Goal: Use online tool/utility

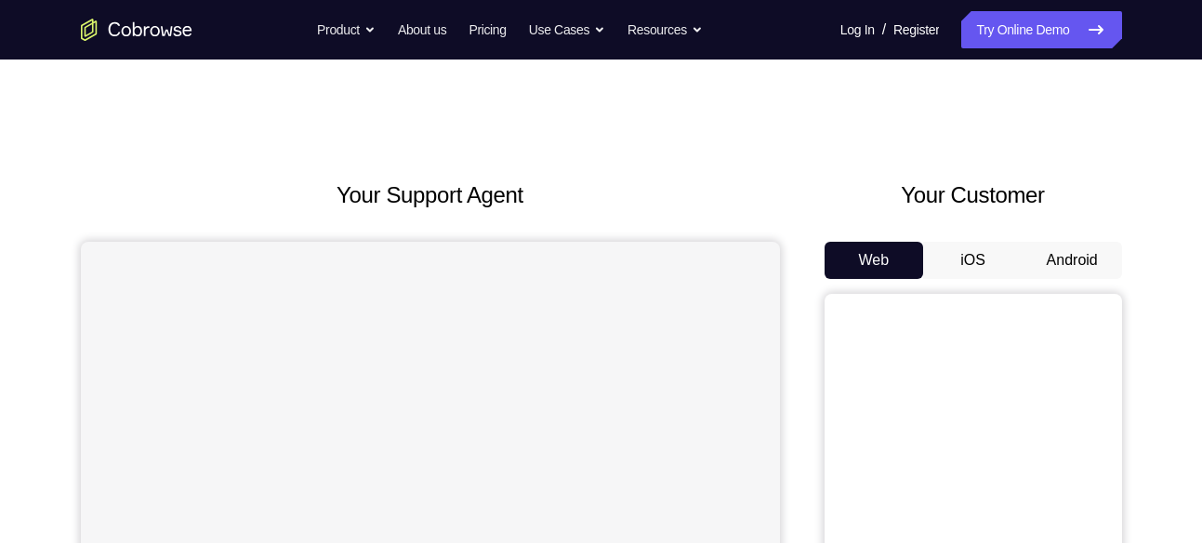
click at [1058, 261] on button "Android" at bounding box center [1071, 260] width 99 height 37
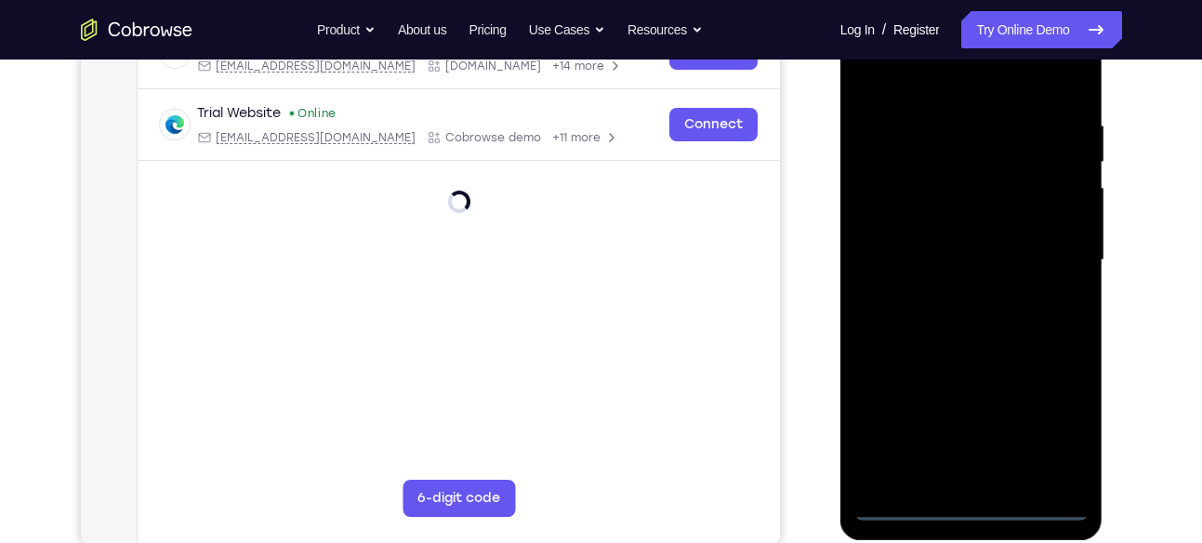
scroll to position [449, 0]
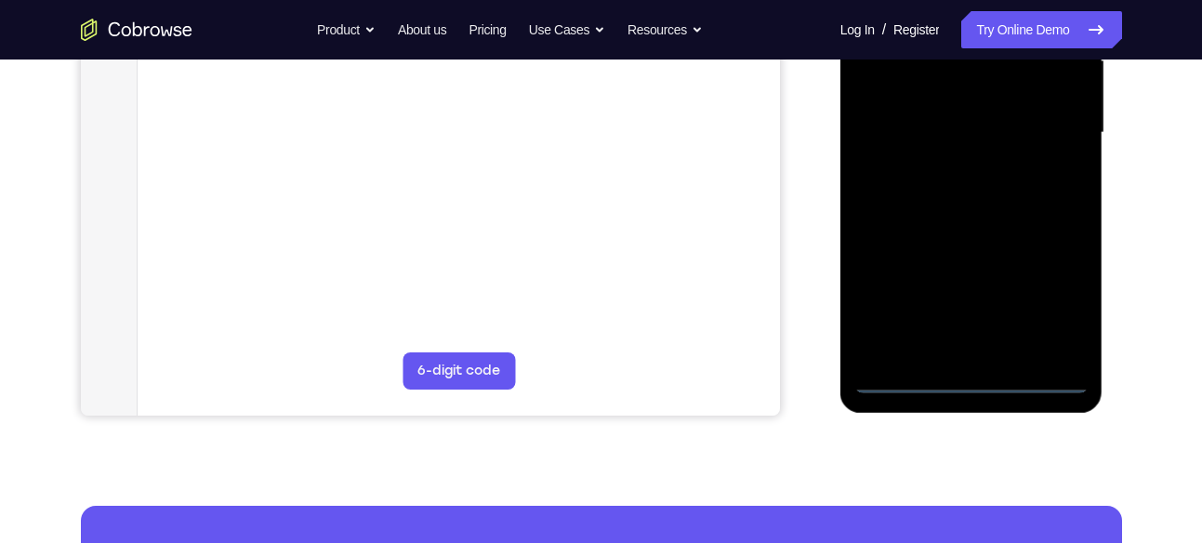
click at [973, 371] on div at bounding box center [971, 133] width 234 height 520
click at [970, 376] on div at bounding box center [971, 133] width 234 height 520
click at [1049, 296] on div at bounding box center [971, 133] width 234 height 520
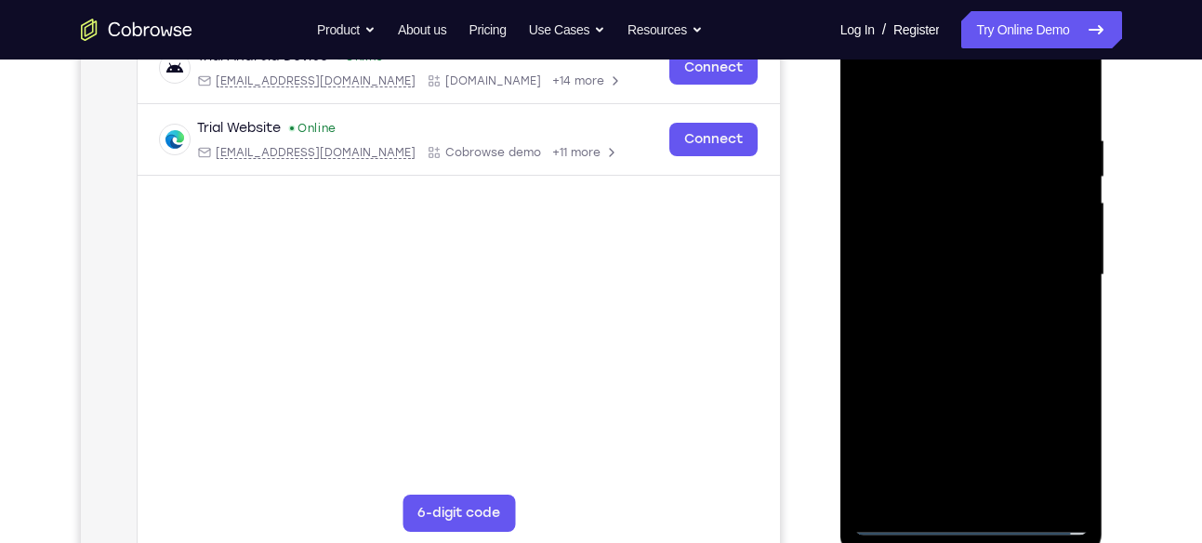
scroll to position [309, 0]
click at [1053, 424] on div at bounding box center [971, 273] width 234 height 520
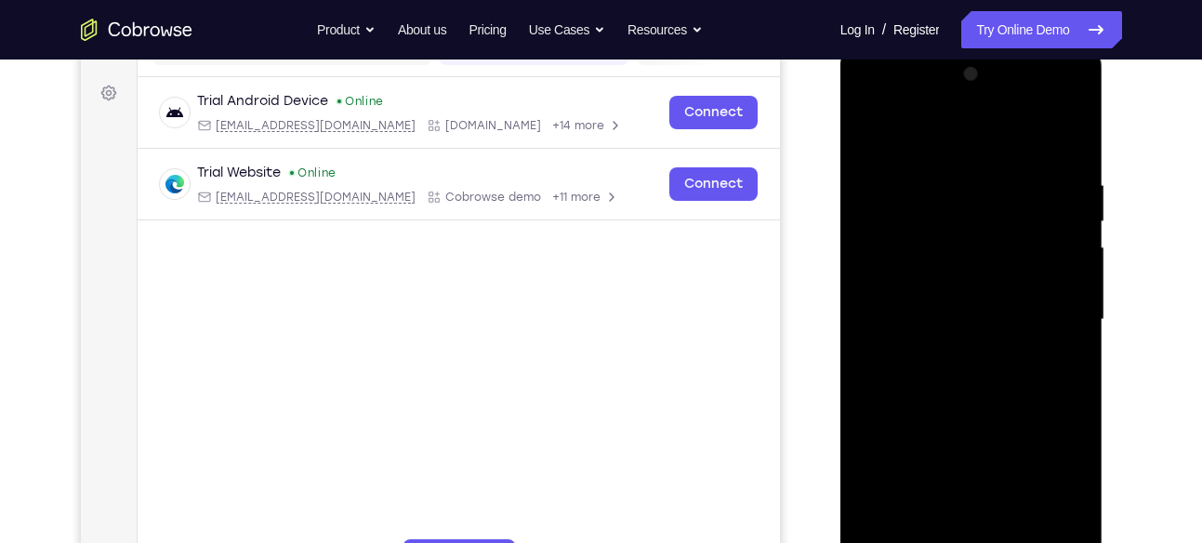
scroll to position [266, 0]
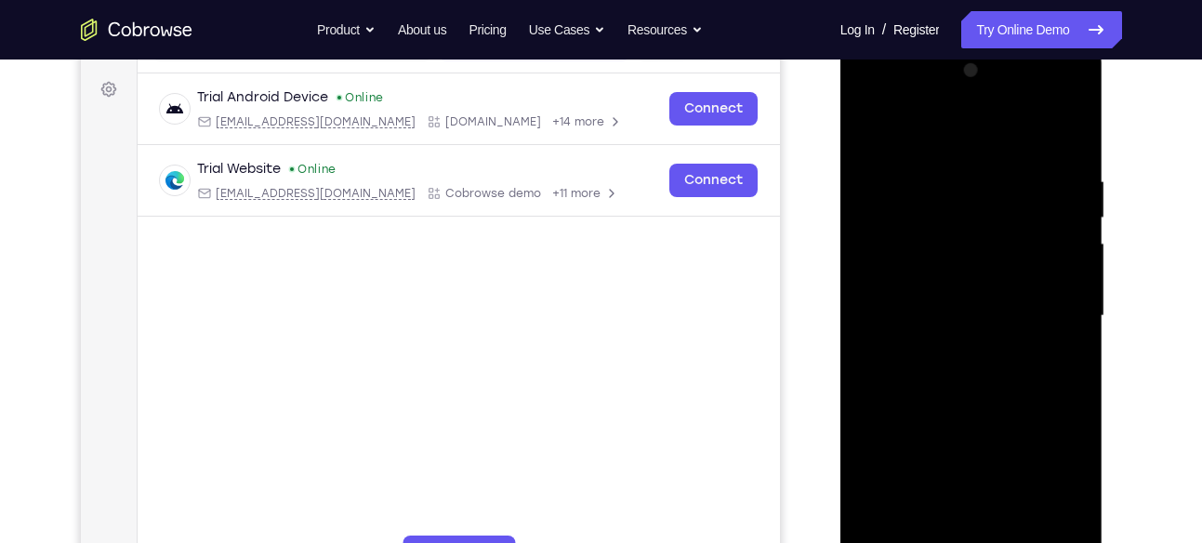
click at [1038, 471] on div at bounding box center [971, 316] width 234 height 520
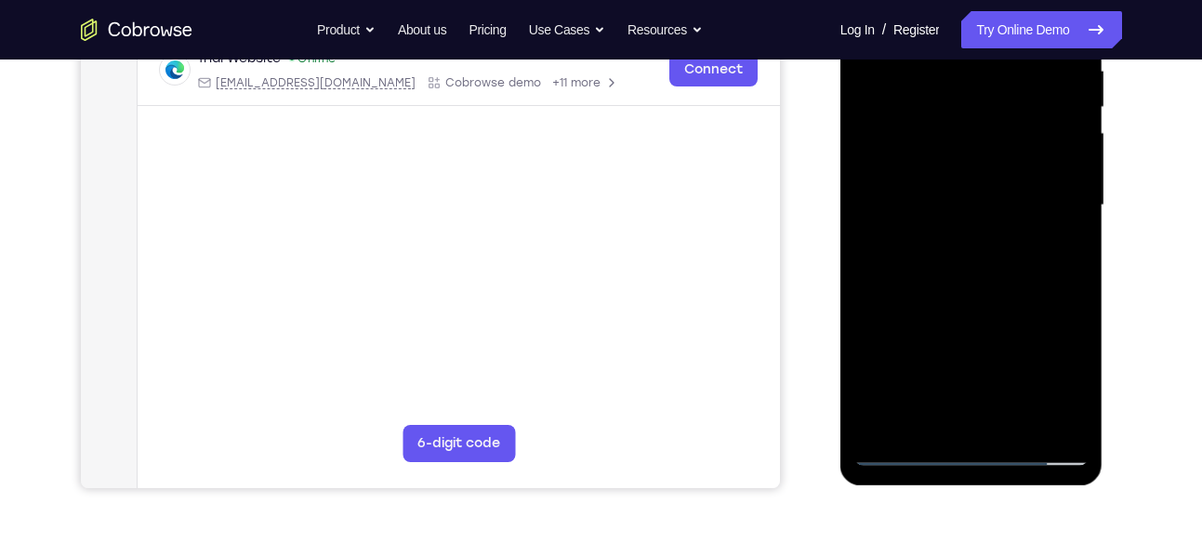
scroll to position [375, 0]
click at [978, 447] on div at bounding box center [971, 206] width 234 height 520
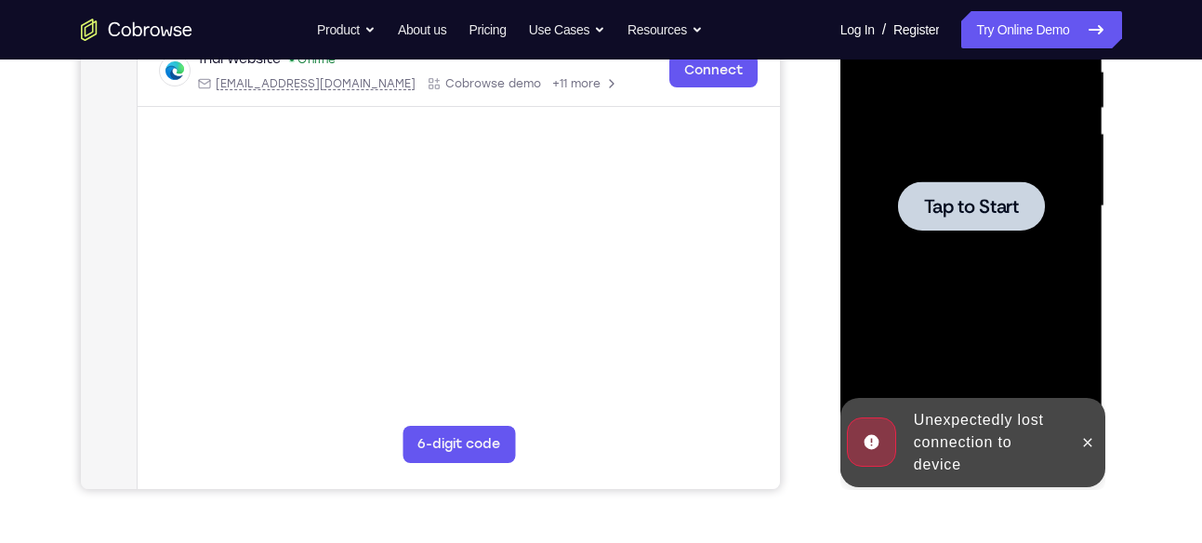
click at [978, 213] on span "Tap to Start" at bounding box center [971, 206] width 95 height 19
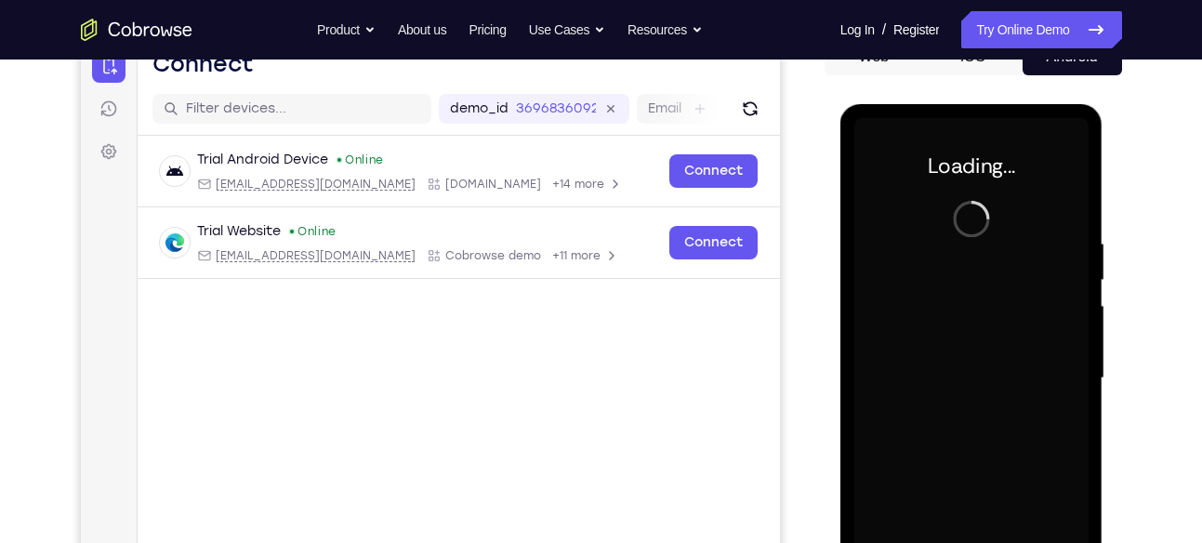
scroll to position [202, 0]
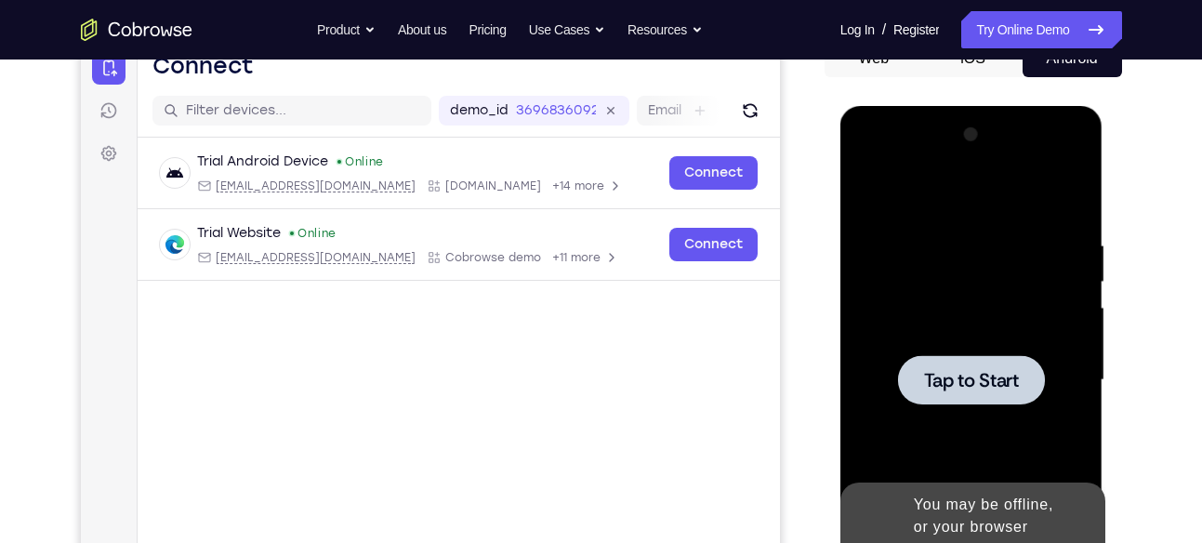
click at [900, 276] on div at bounding box center [971, 380] width 234 height 520
click at [1008, 400] on div at bounding box center [971, 379] width 147 height 49
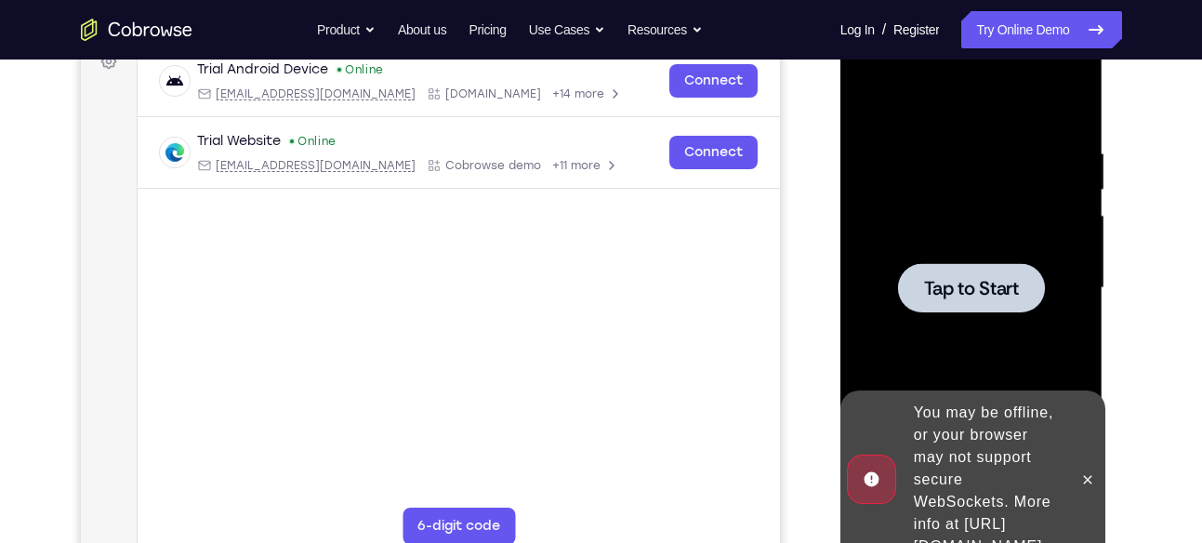
scroll to position [295, 0]
click at [1095, 471] on icon at bounding box center [1087, 478] width 15 height 15
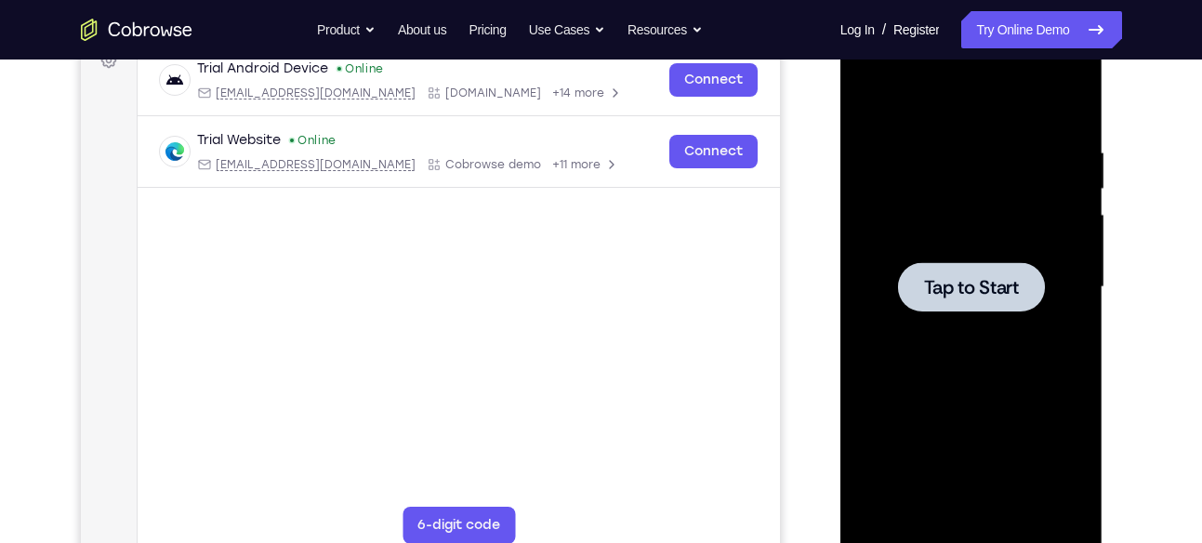
click at [946, 283] on span "Tap to Start" at bounding box center [971, 287] width 95 height 19
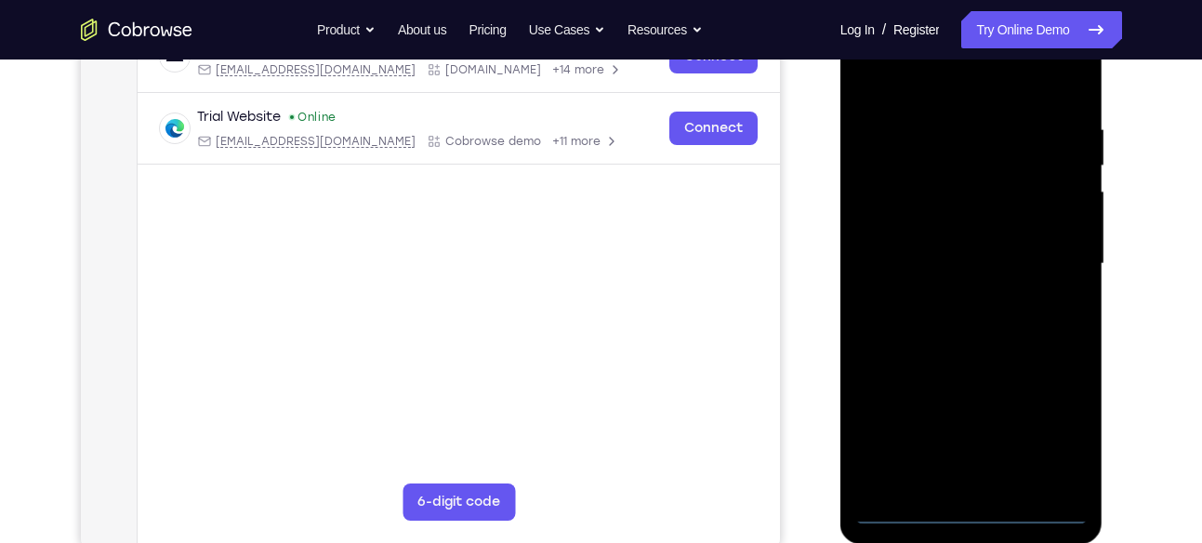
scroll to position [433, 0]
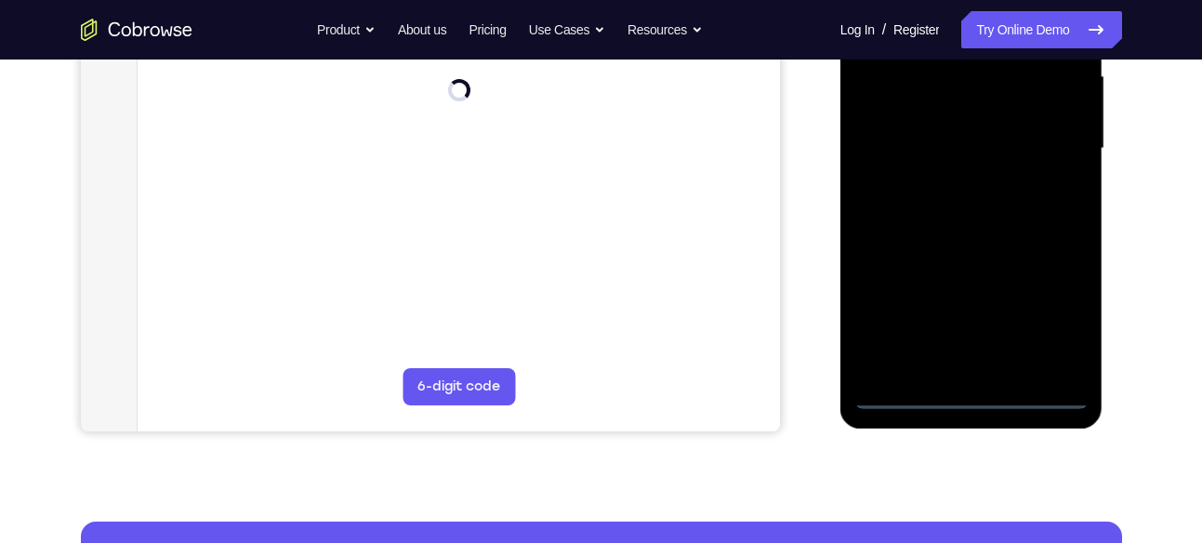
click at [974, 394] on div at bounding box center [971, 148] width 234 height 520
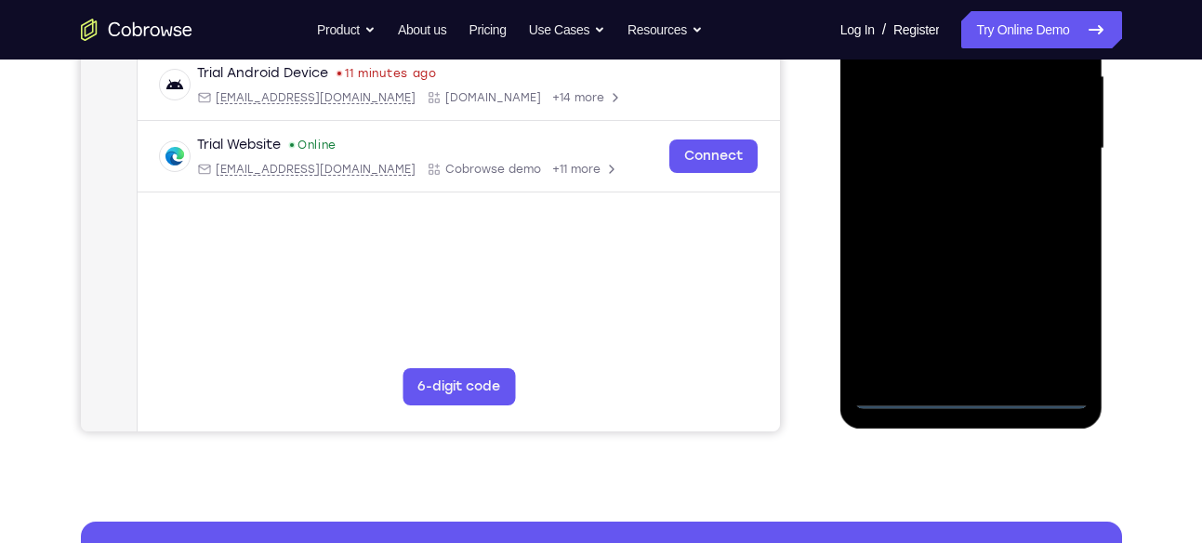
click at [1061, 298] on div at bounding box center [971, 148] width 234 height 520
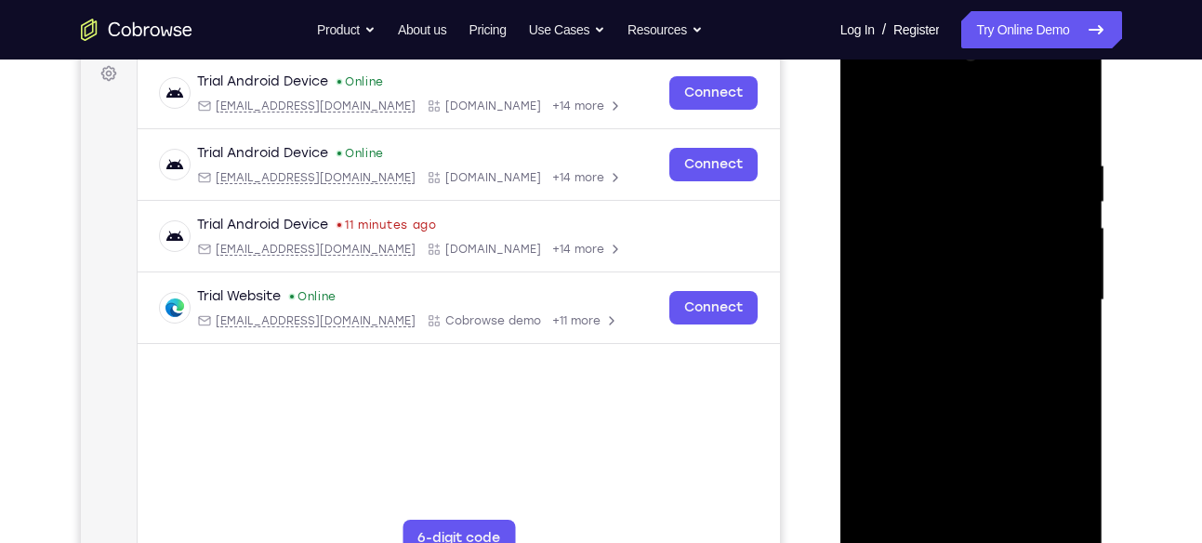
scroll to position [205, 0]
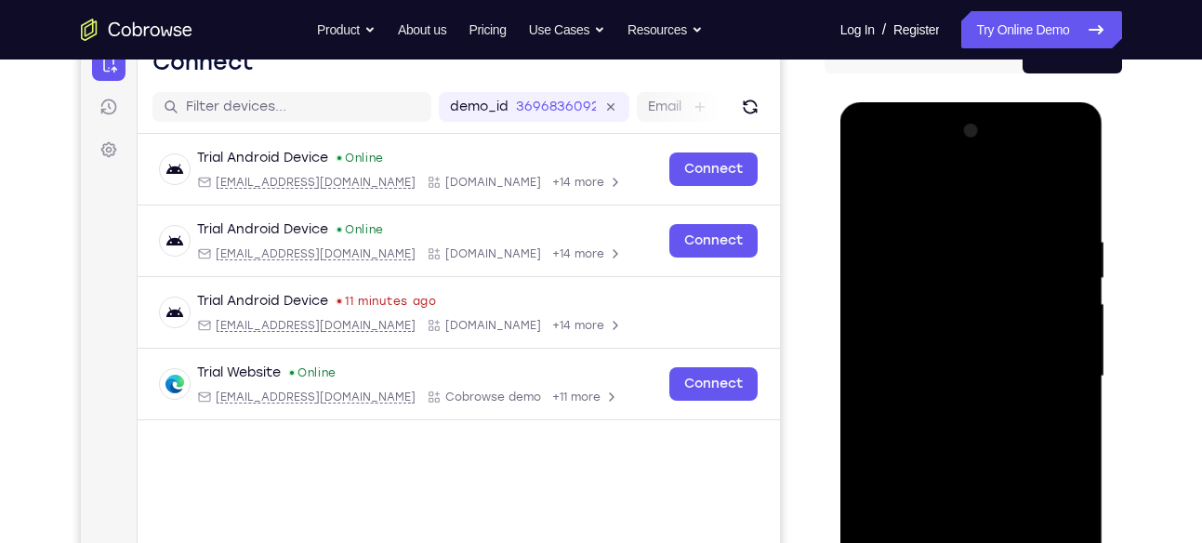
click at [885, 159] on div at bounding box center [971, 376] width 234 height 520
click at [1055, 369] on div at bounding box center [971, 376] width 234 height 520
click at [953, 411] on div at bounding box center [971, 376] width 234 height 520
click at [919, 348] on div at bounding box center [971, 376] width 234 height 520
click at [947, 333] on div at bounding box center [971, 376] width 234 height 520
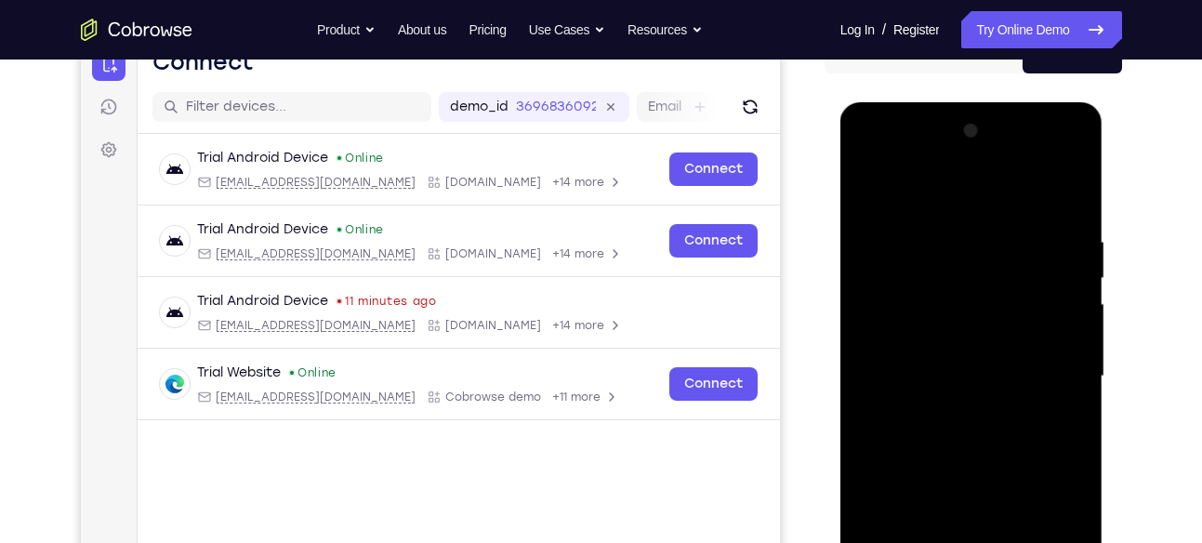
click at [928, 369] on div at bounding box center [971, 376] width 234 height 520
click at [924, 424] on div at bounding box center [971, 376] width 234 height 520
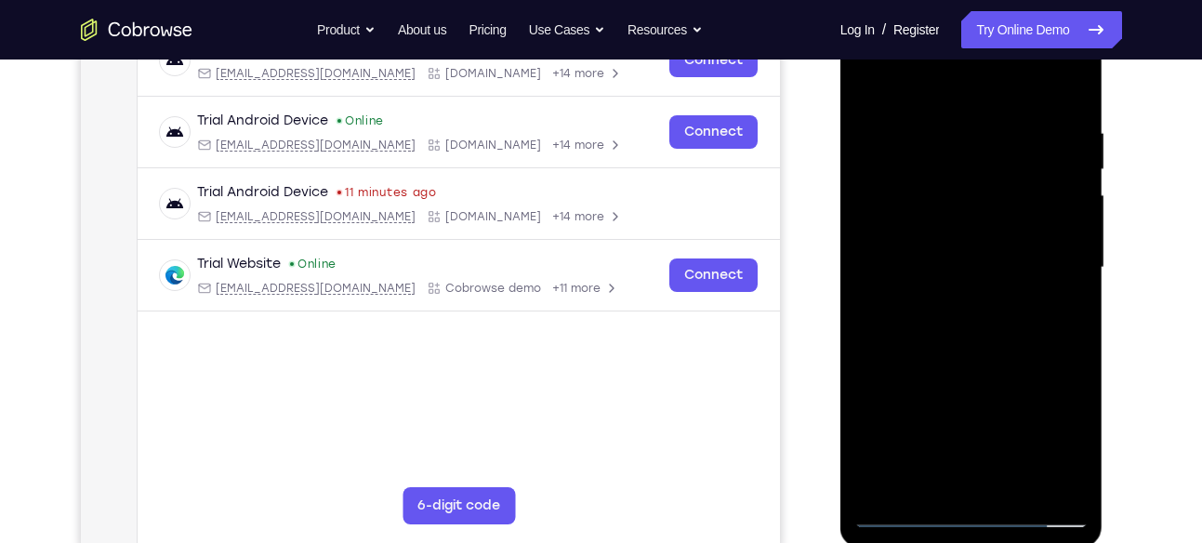
scroll to position [315, 0]
click at [964, 314] on div at bounding box center [971, 267] width 234 height 520
click at [953, 127] on div at bounding box center [971, 267] width 234 height 520
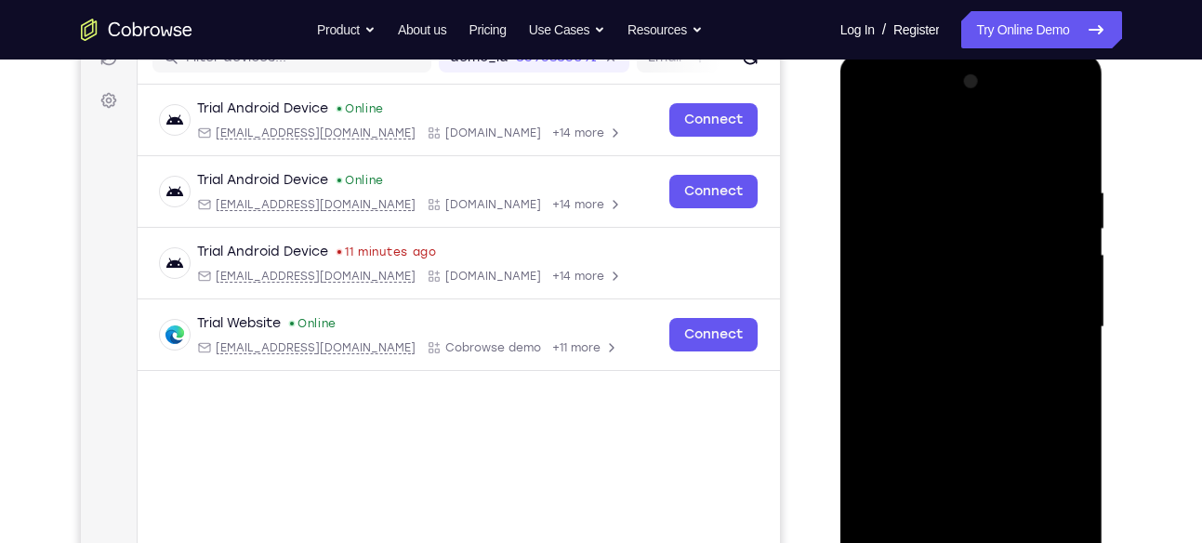
scroll to position [245, 0]
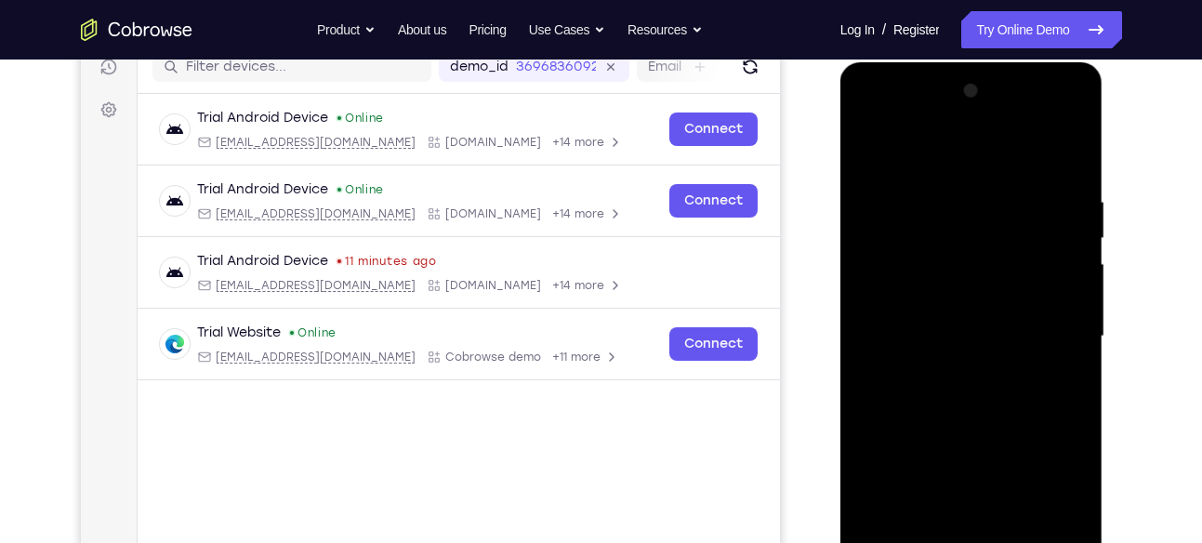
click at [1060, 152] on div at bounding box center [971, 336] width 234 height 520
click at [1063, 155] on div at bounding box center [971, 336] width 234 height 520
click at [1071, 148] on div at bounding box center [971, 336] width 234 height 520
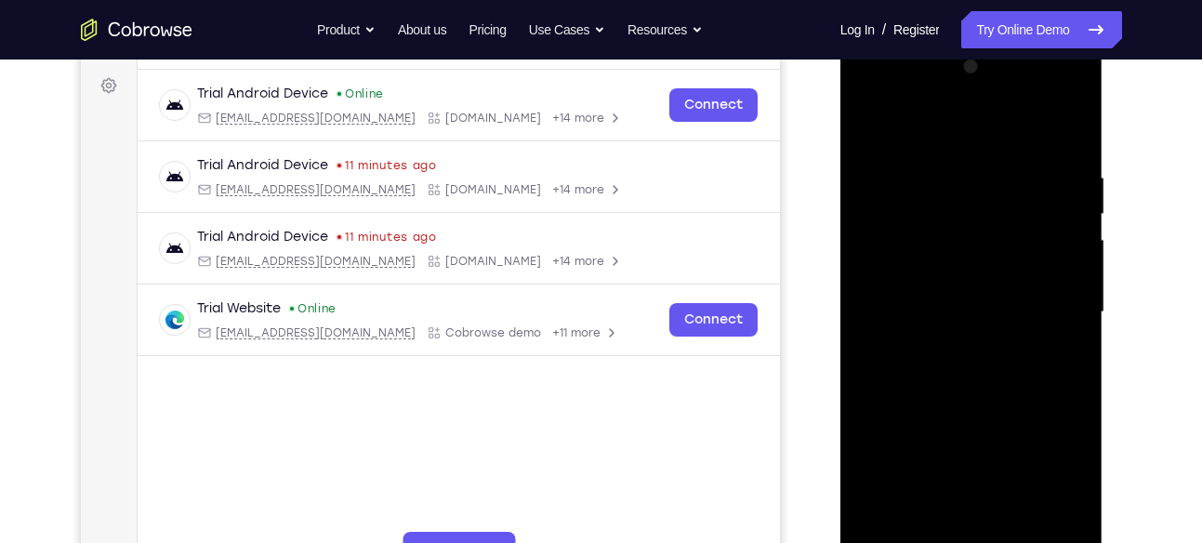
scroll to position [266, 0]
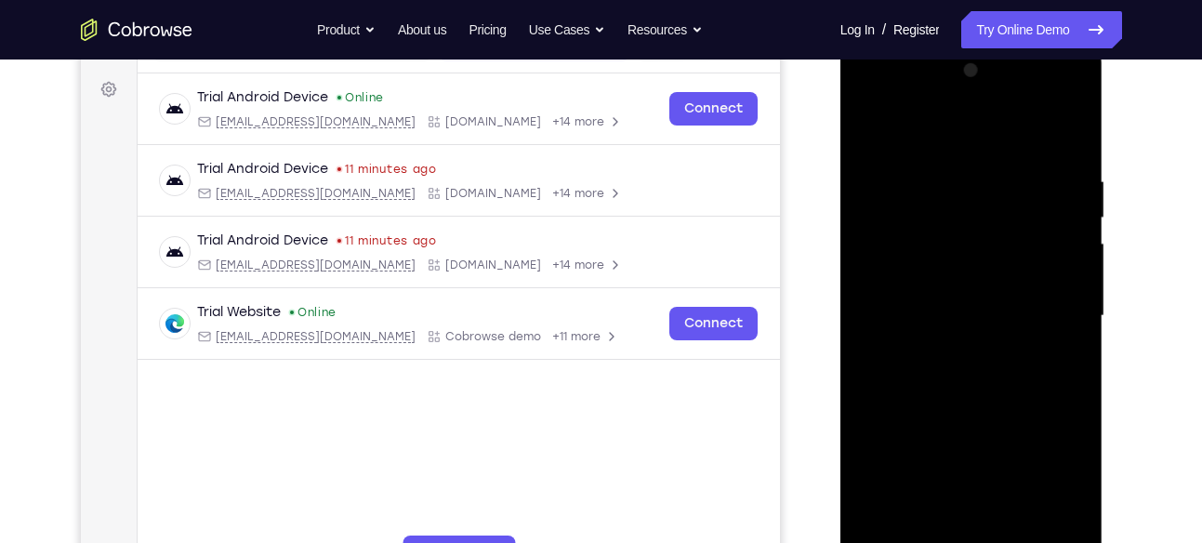
click at [871, 127] on div at bounding box center [971, 316] width 234 height 520
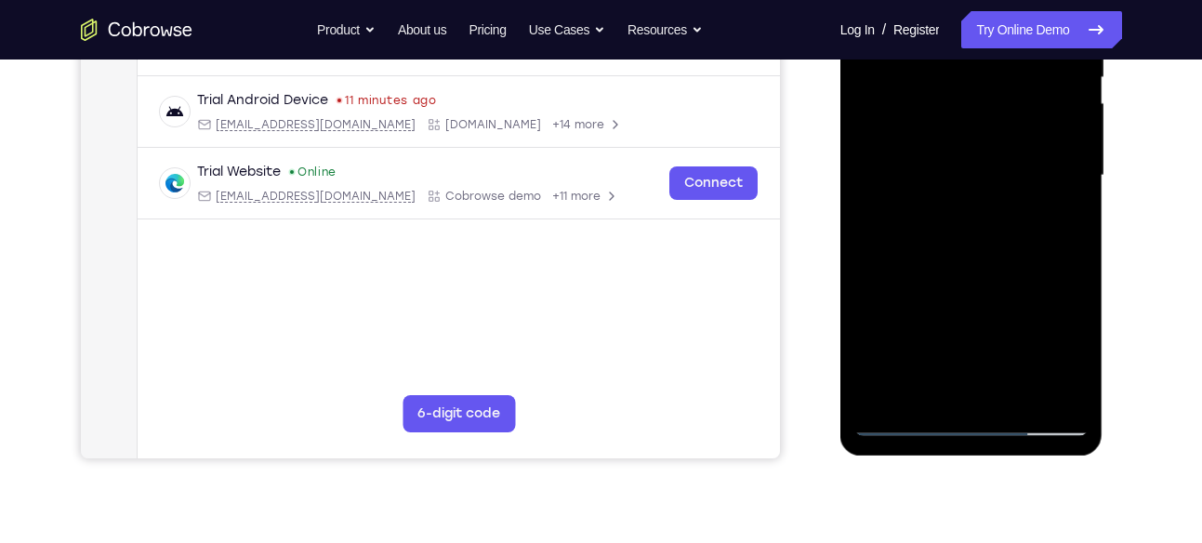
scroll to position [415, 0]
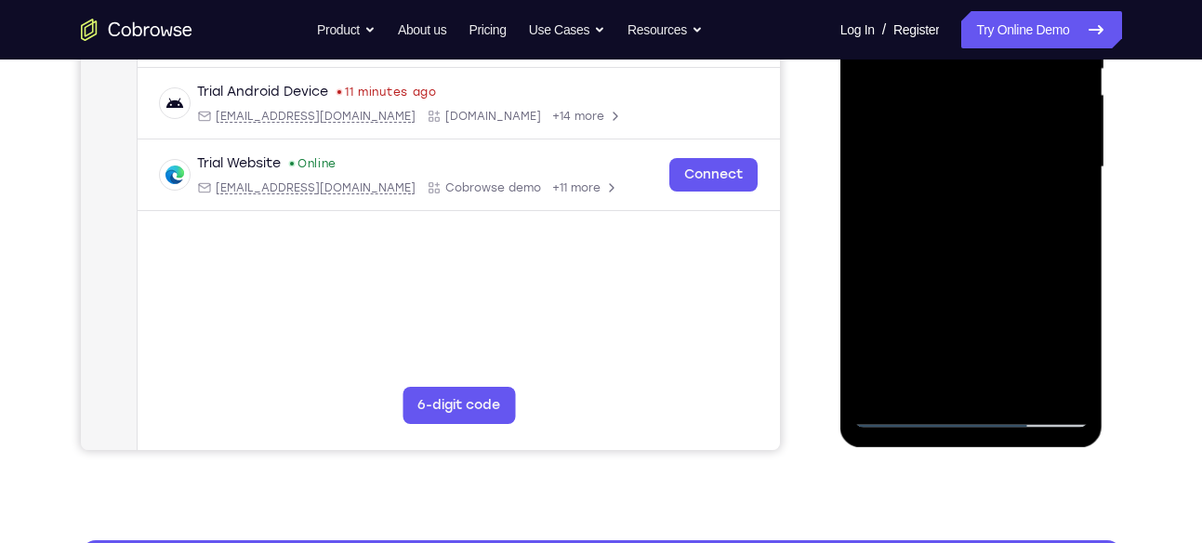
click at [1023, 393] on div at bounding box center [971, 167] width 234 height 520
click at [945, 273] on div at bounding box center [971, 167] width 234 height 520
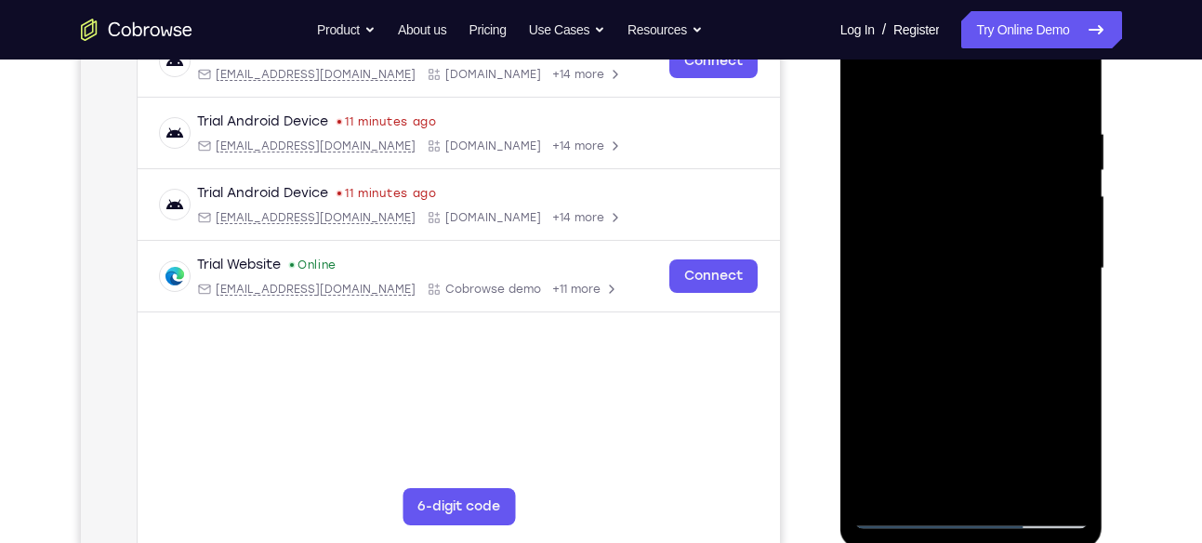
scroll to position [312, 0]
click at [953, 341] on div at bounding box center [971, 269] width 234 height 520
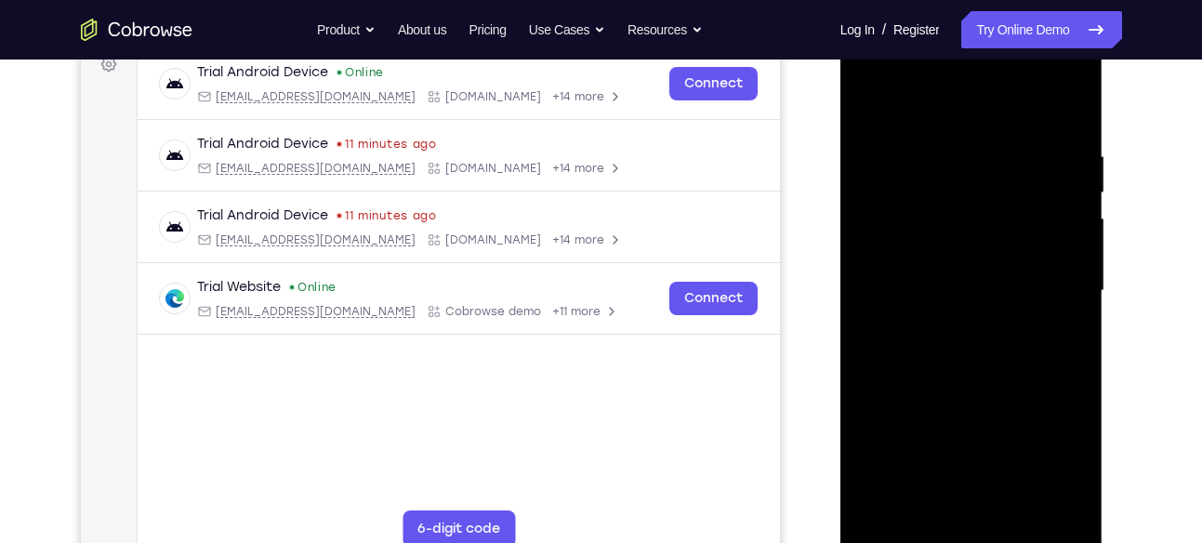
scroll to position [290, 0]
click at [871, 110] on div at bounding box center [971, 292] width 234 height 520
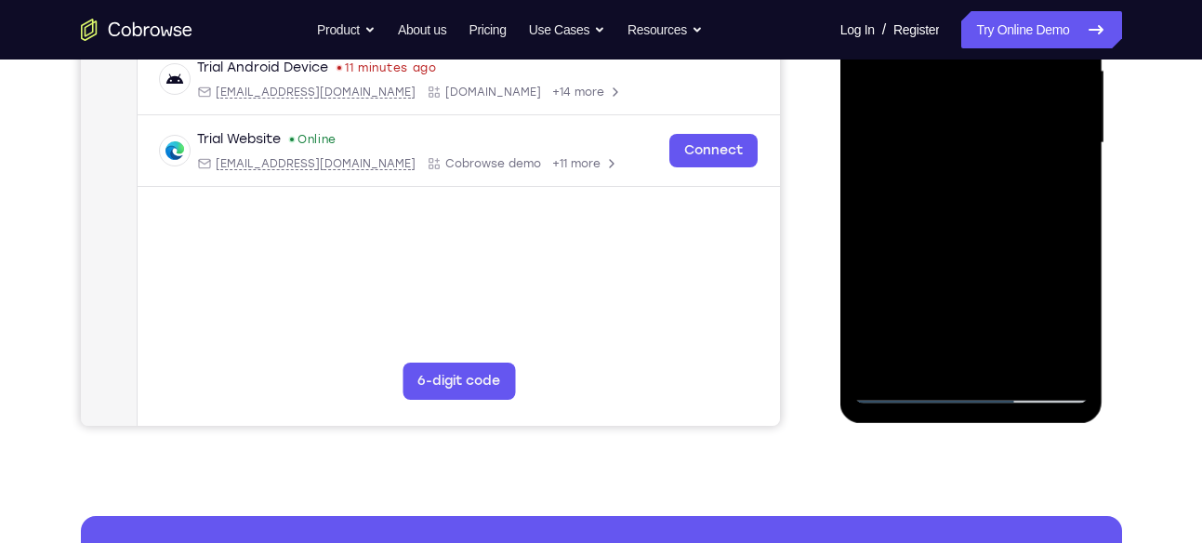
scroll to position [438, 0]
